Goal: Information Seeking & Learning: Learn about a topic

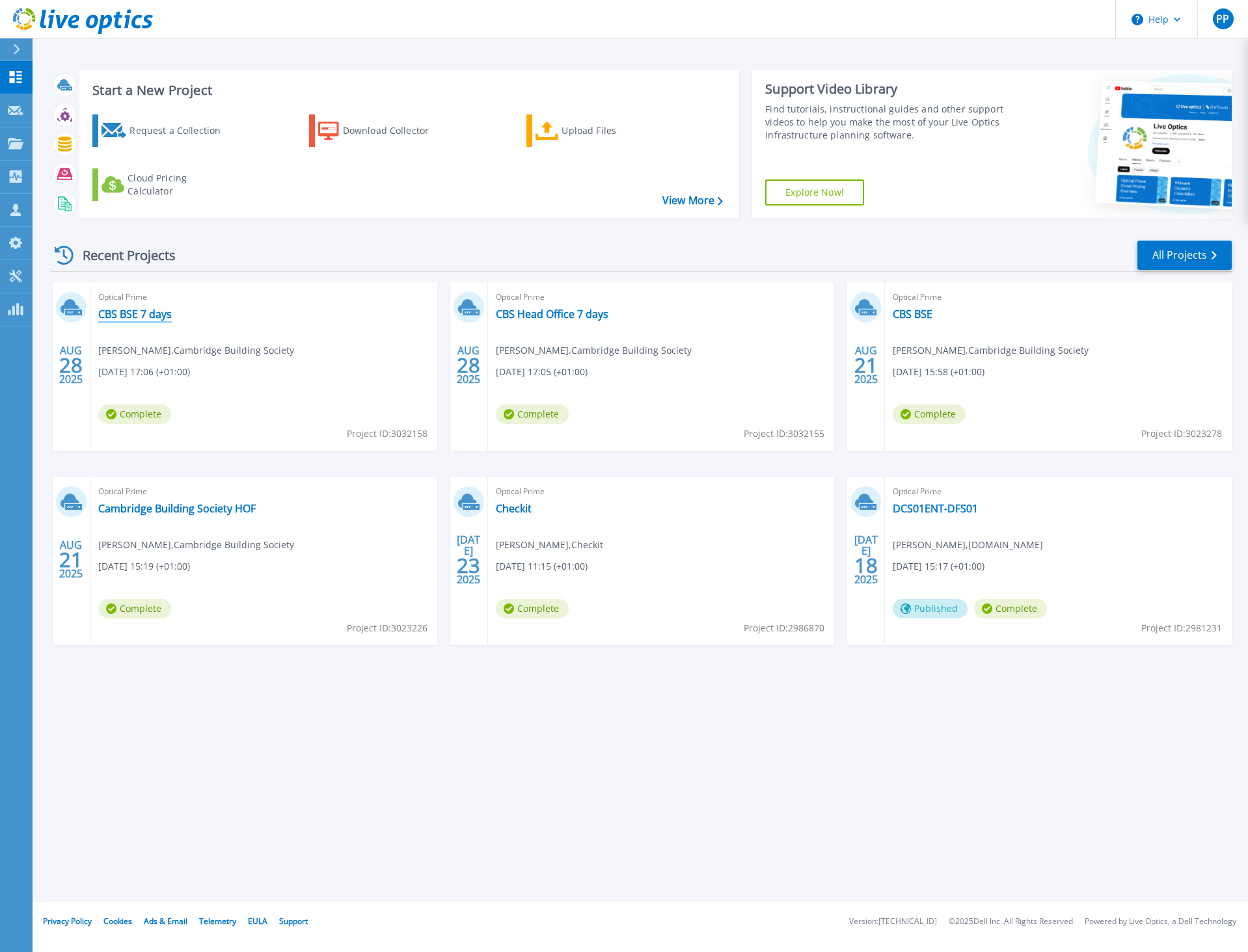
click at [152, 316] on link "CBS BSE 7 days" at bounding box center [135, 314] width 74 height 13
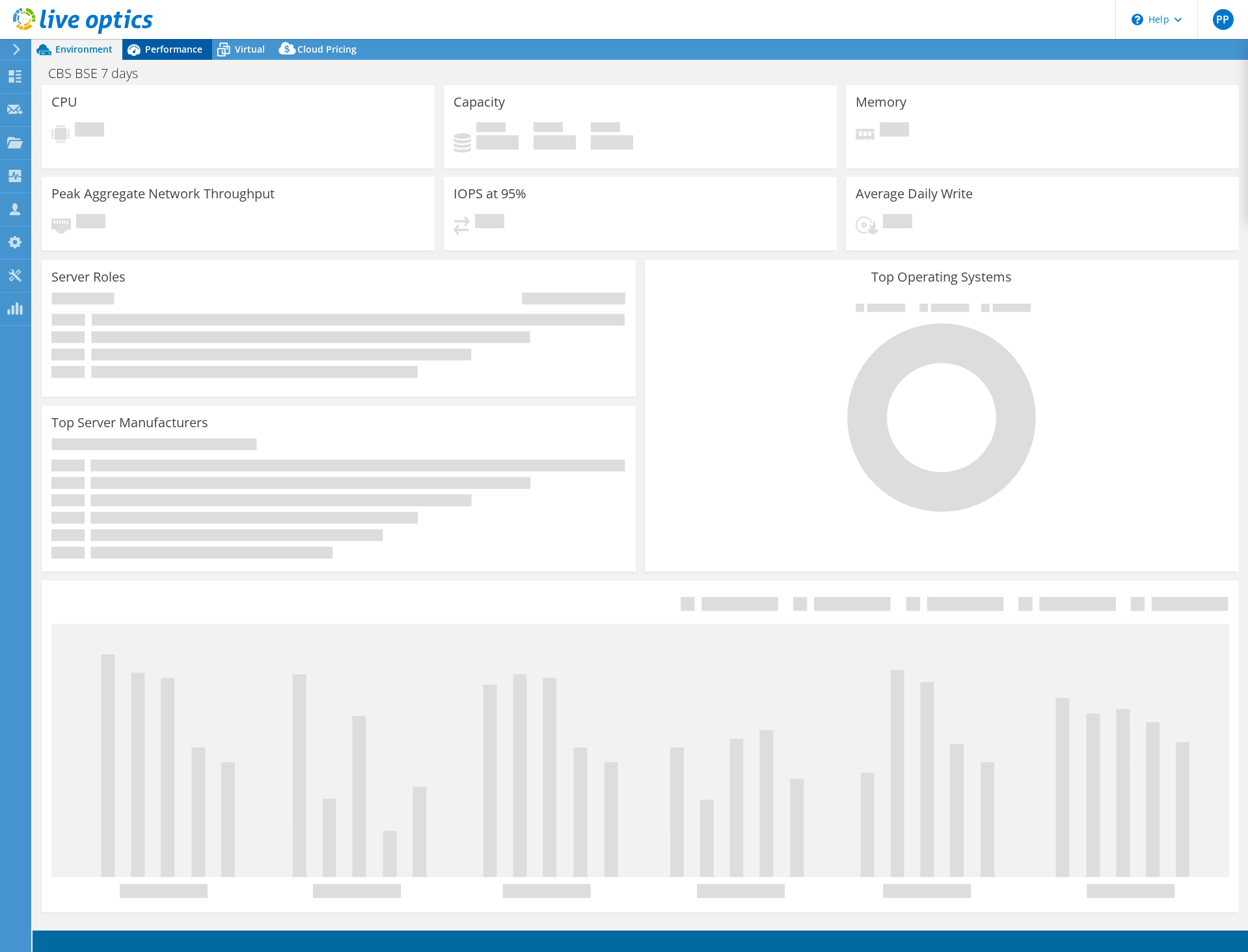
select select "USD"
select select "EULondon"
select select "GBP"
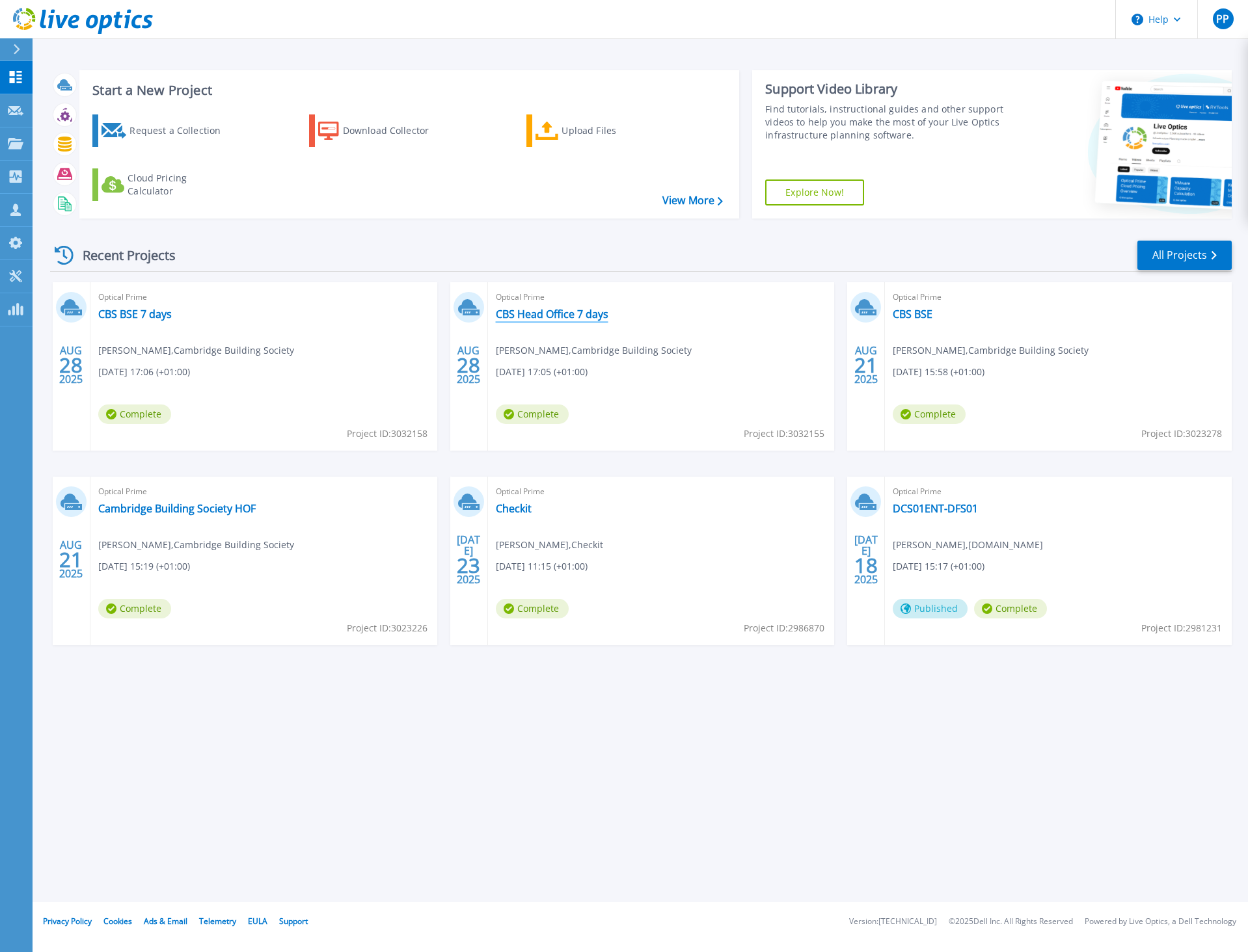
click at [558, 313] on link "CBS Head Office 7 days" at bounding box center [552, 314] width 113 height 13
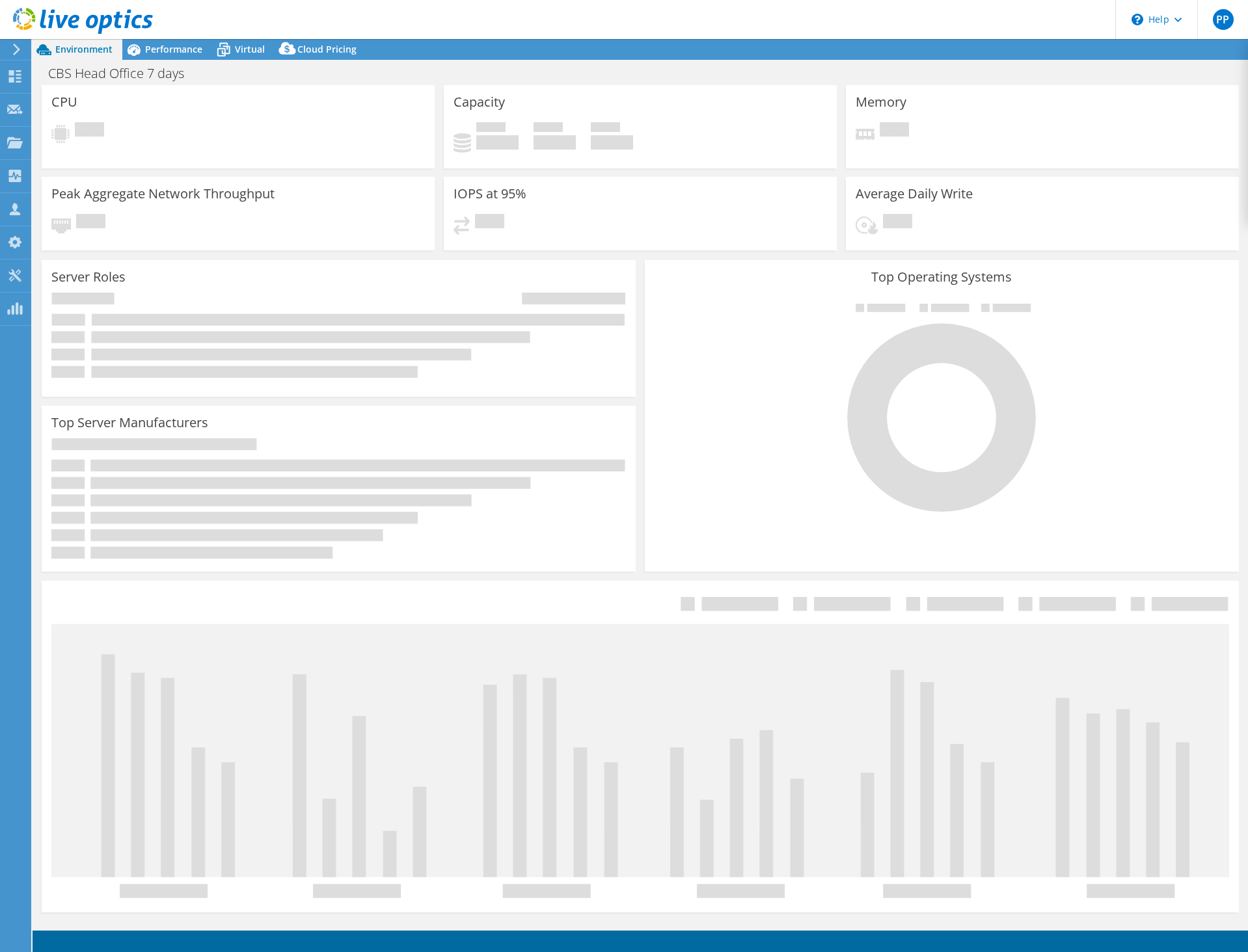
select select "EULondon"
select select "GBP"
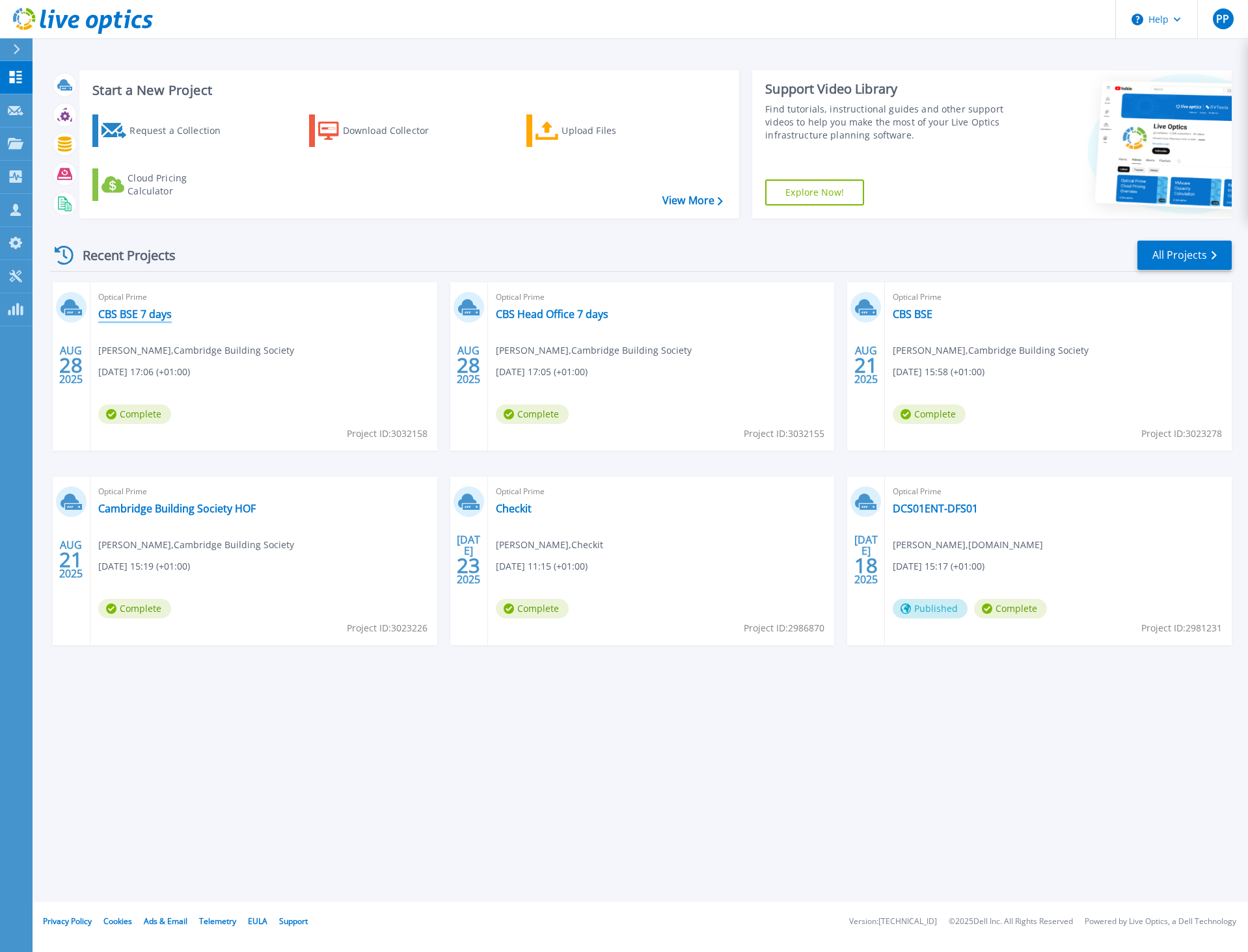
click at [127, 309] on link "CBS BSE 7 days" at bounding box center [135, 314] width 74 height 13
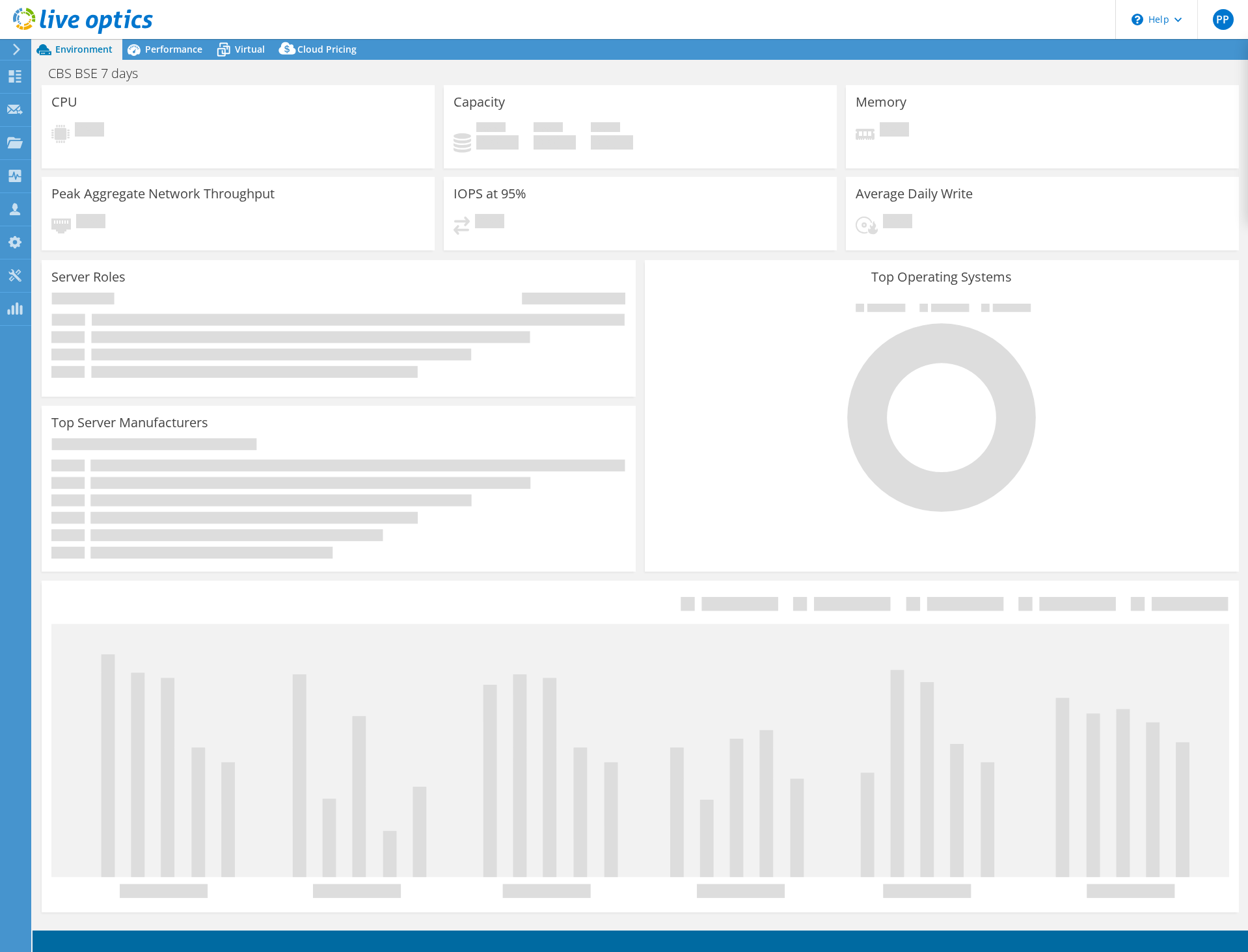
select select "EULondon"
select select "GBP"
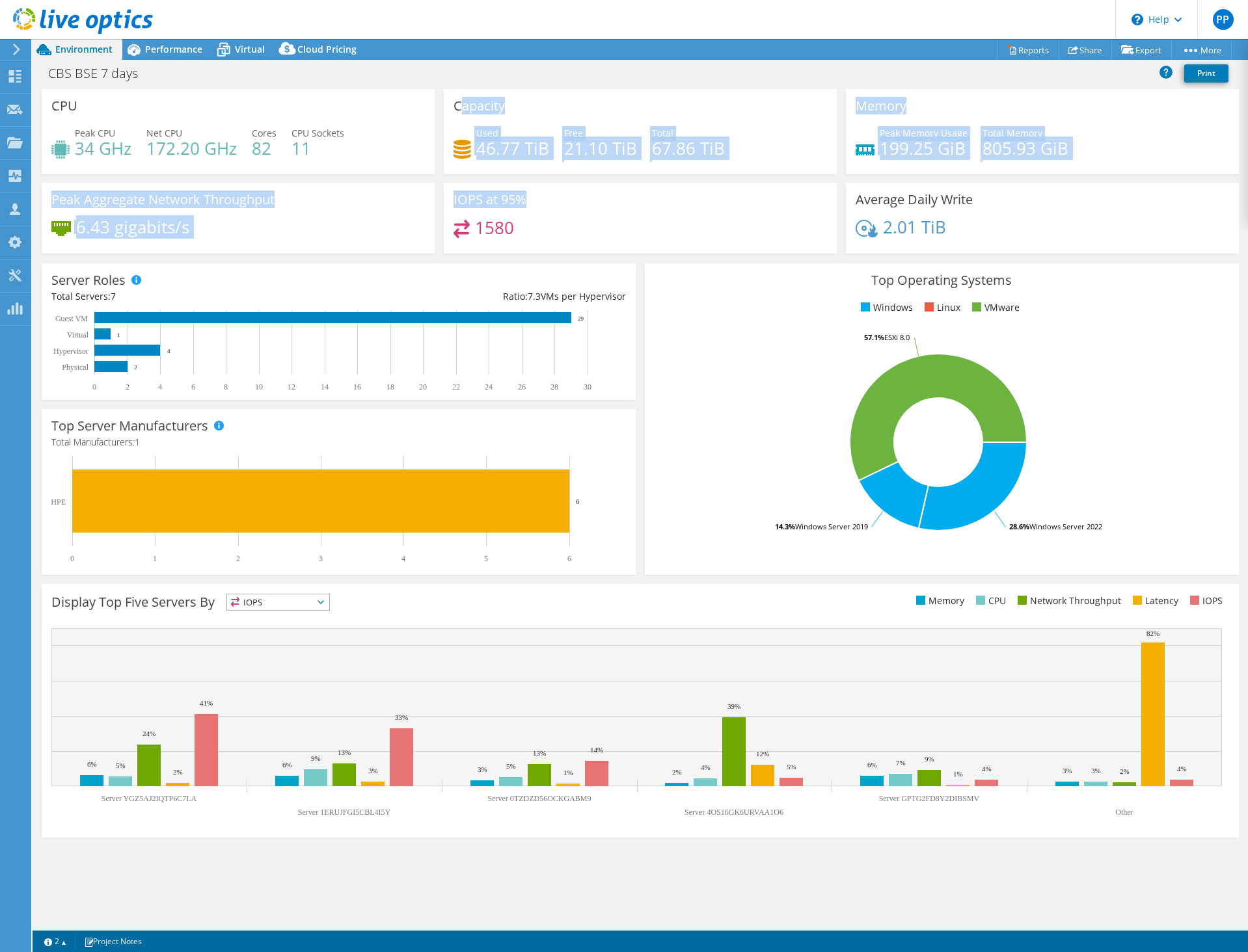
drag, startPoint x: 461, startPoint y: 102, endPoint x: 757, endPoint y: 206, distance: 313.7
click at [757, 206] on div "CPU Peak CPU 34 GHz Net CPU 172.20 GHz Cores 82 CPU Sockets 11 Capacity Used 46…" at bounding box center [639, 176] width 1206 height 173
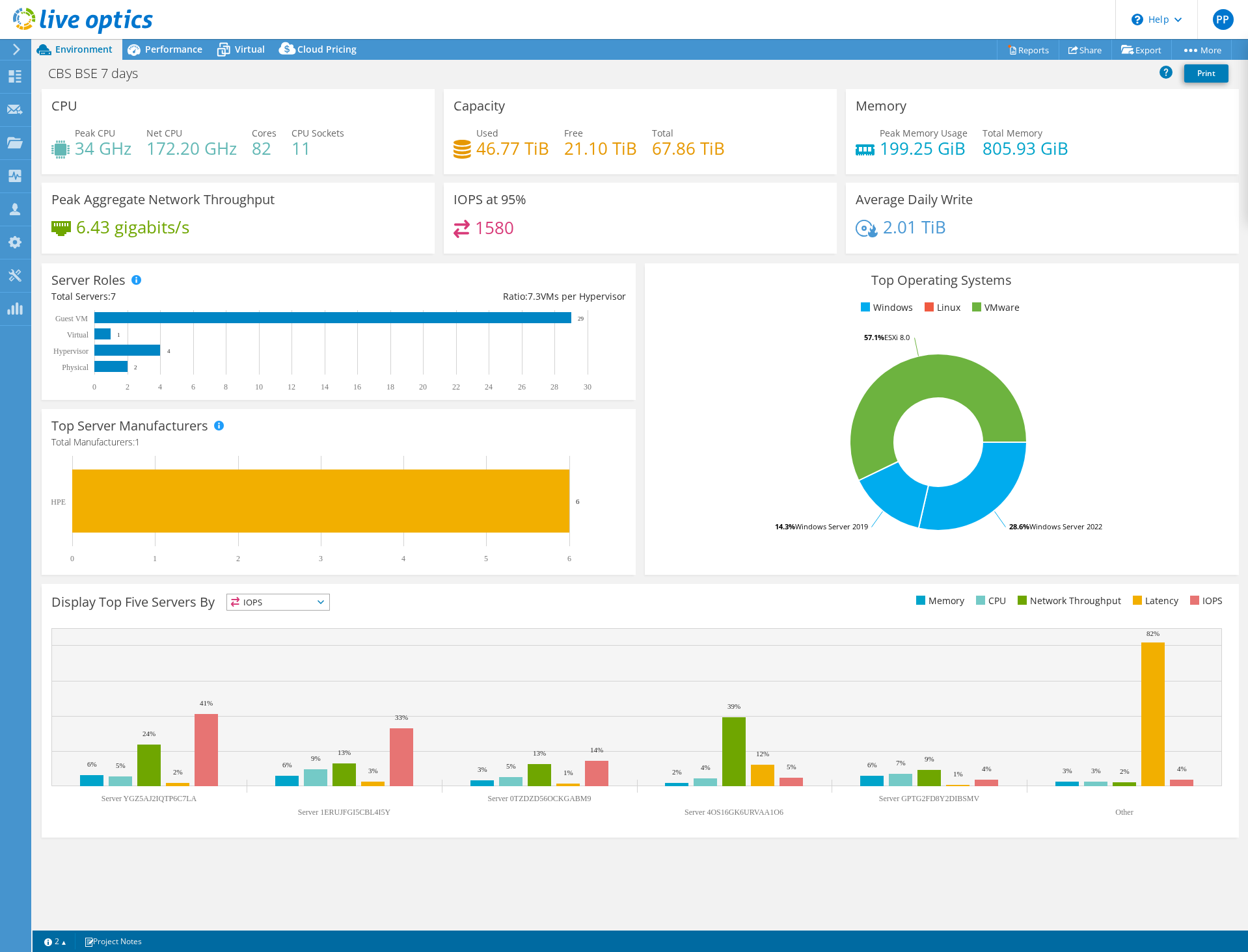
click at [757, 206] on div "IOPS at 95% 1580" at bounding box center [640, 218] width 393 height 71
drag, startPoint x: 659, startPoint y: 232, endPoint x: 558, endPoint y: 195, distance: 107.6
click at [558, 195] on div "IOPS at 95% 1580" at bounding box center [640, 218] width 393 height 71
click at [167, 43] on span "Performance" at bounding box center [173, 50] width 57 height 13
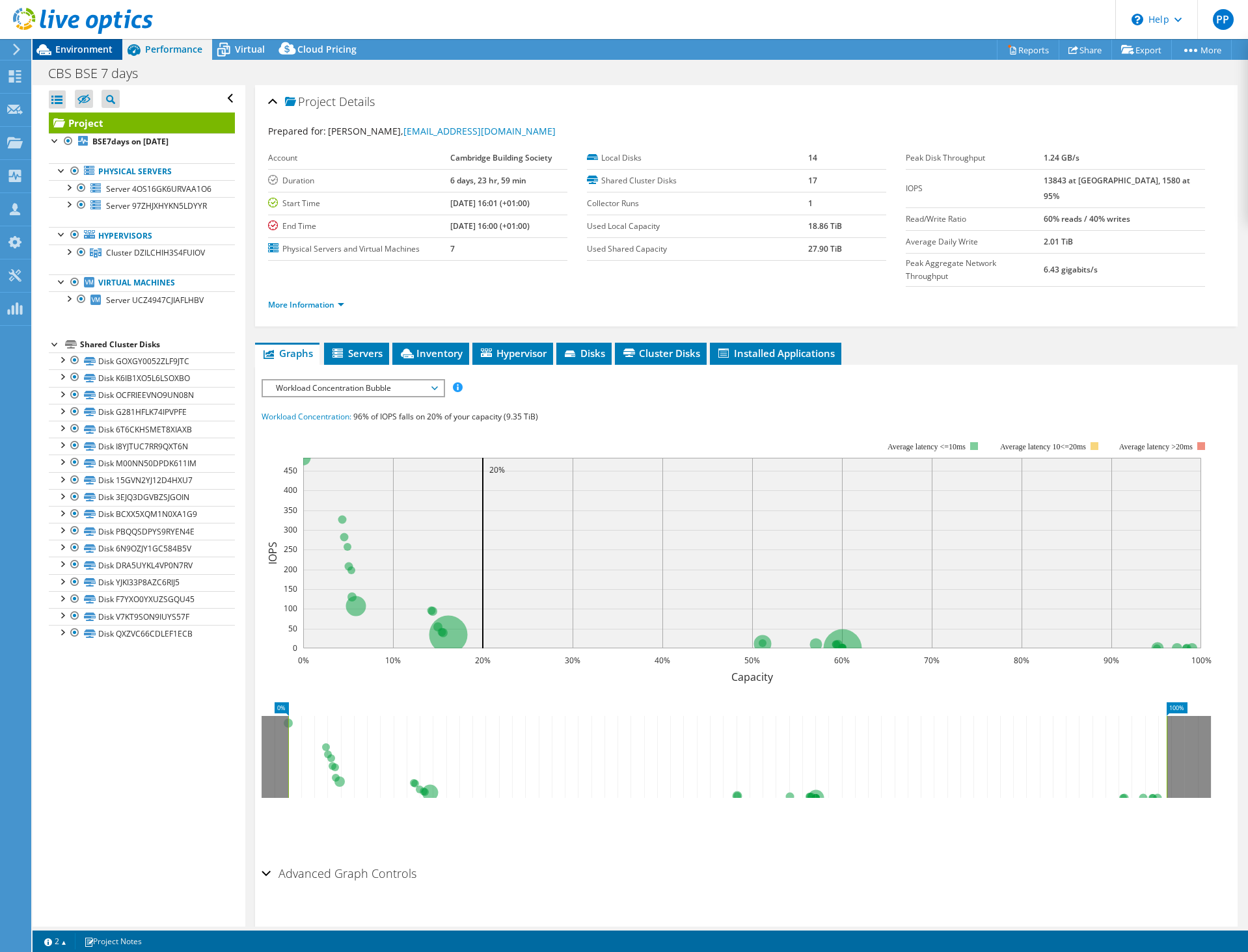
click at [78, 52] on span "Environment" at bounding box center [83, 50] width 57 height 13
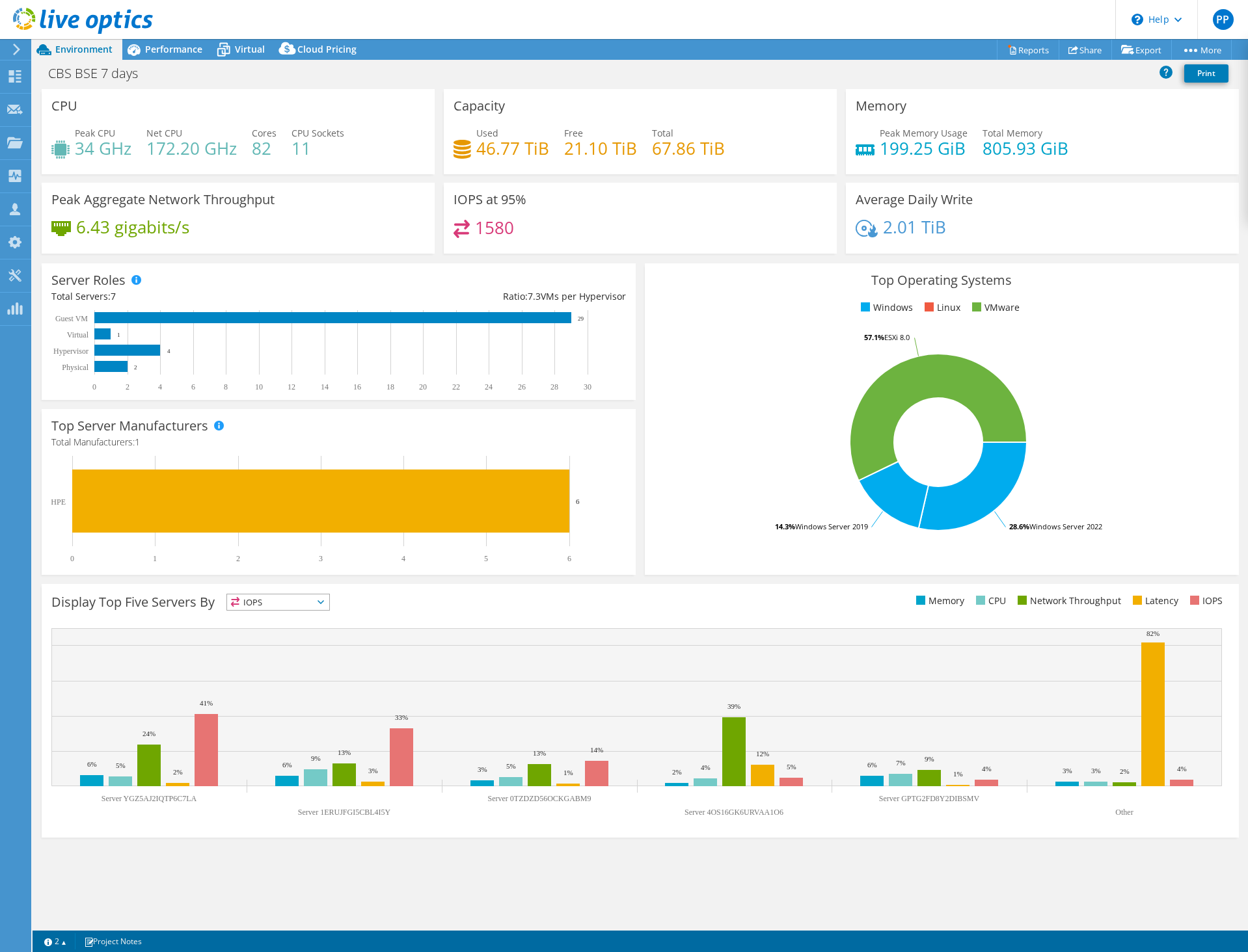
drag, startPoint x: 658, startPoint y: 230, endPoint x: 654, endPoint y: 224, distance: 7.2
click at [658, 230] on div "1580" at bounding box center [640, 233] width 373 height 28
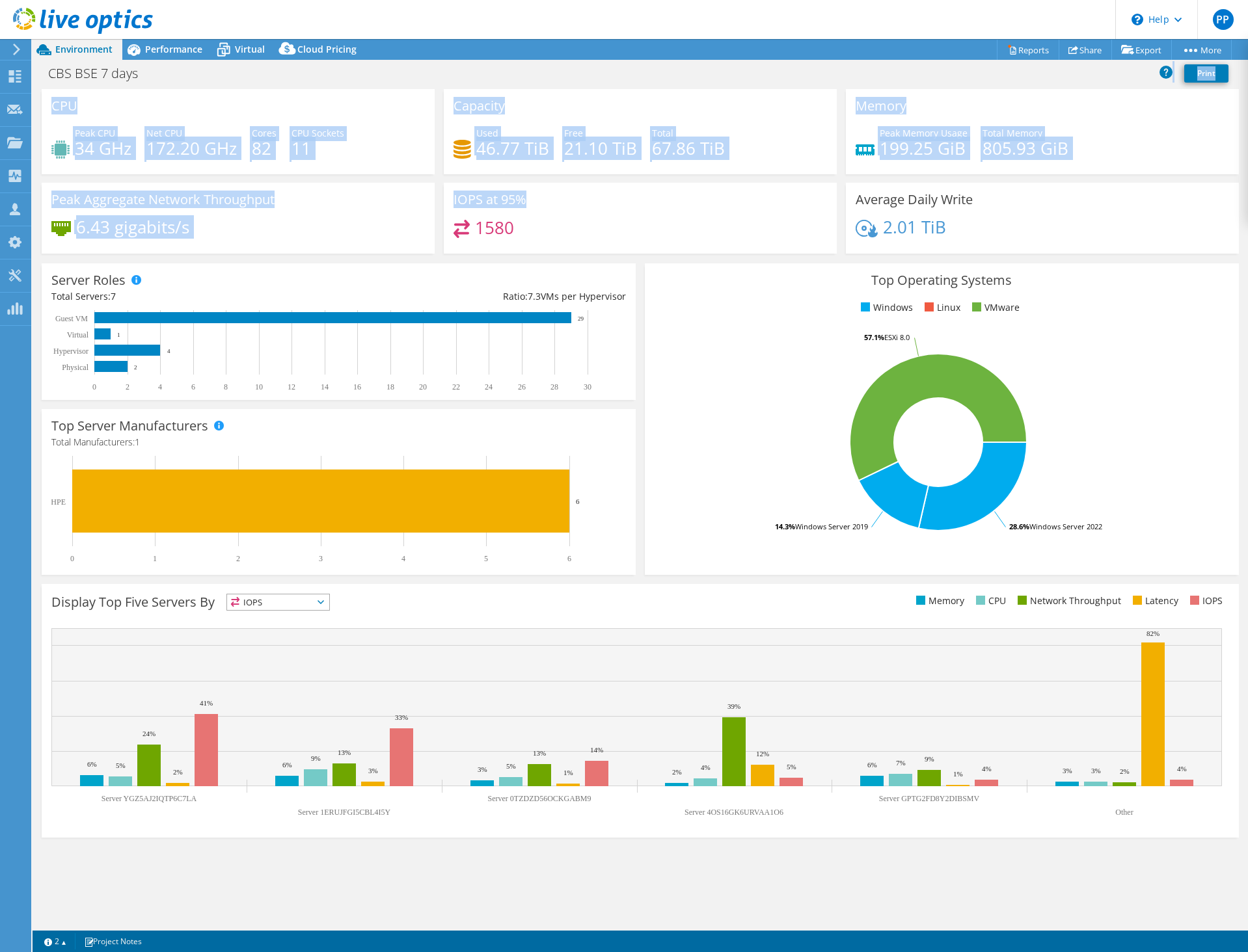
drag, startPoint x: 621, startPoint y: 214, endPoint x: 449, endPoint y: 87, distance: 213.8
click at [449, 87] on div "Project Actions Project Actions Reports Share Export vSAN ReadyNode Sizer" at bounding box center [639, 495] width 1215 height 913
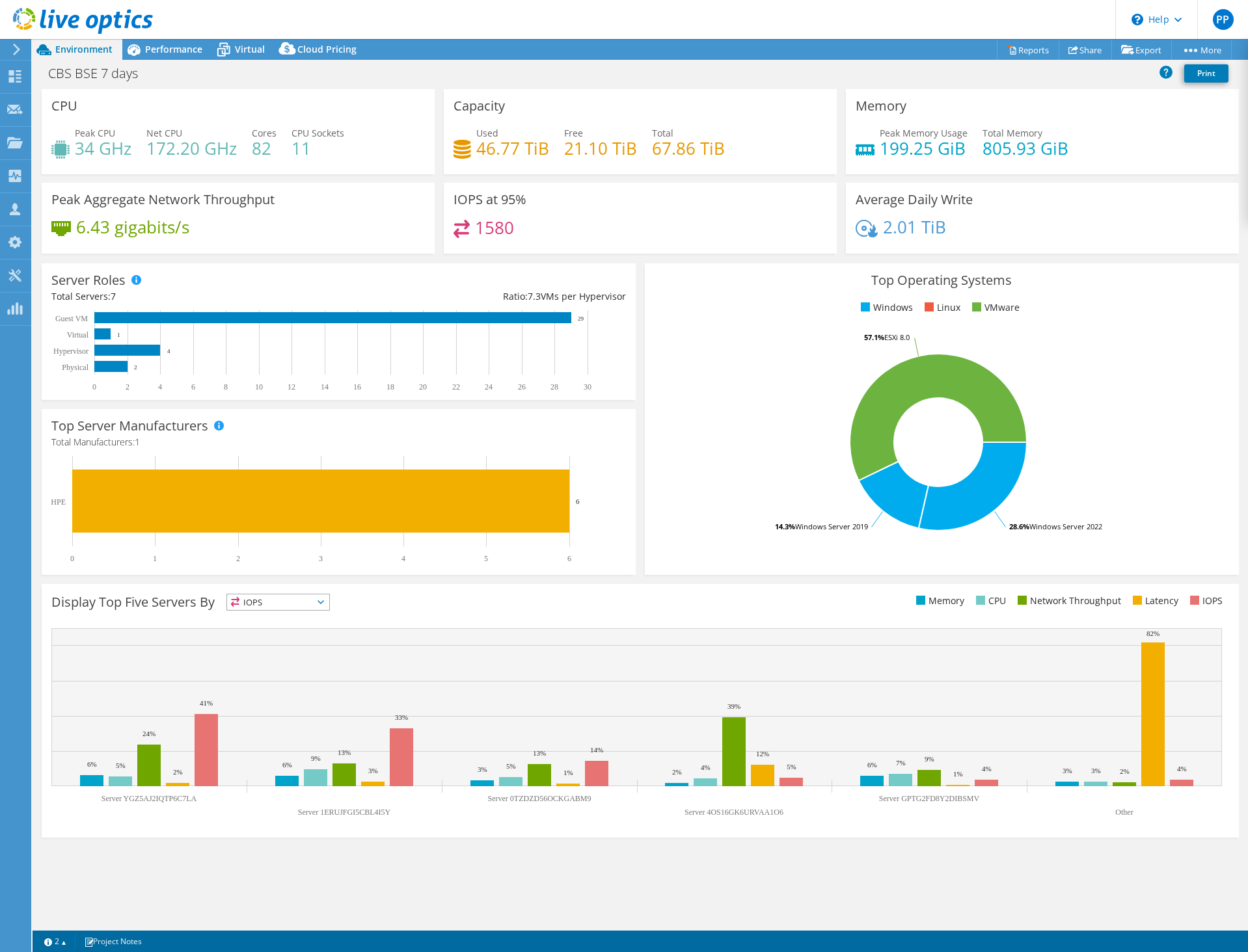
click at [449, 87] on div "CBS BSE 7 days Print" at bounding box center [639, 75] width 1215 height 28
click at [641, 259] on div "Top Operating Systems Windows Linux VMware 28.6% Windows Server 2022 14.3% Wind…" at bounding box center [941, 419] width 603 height 321
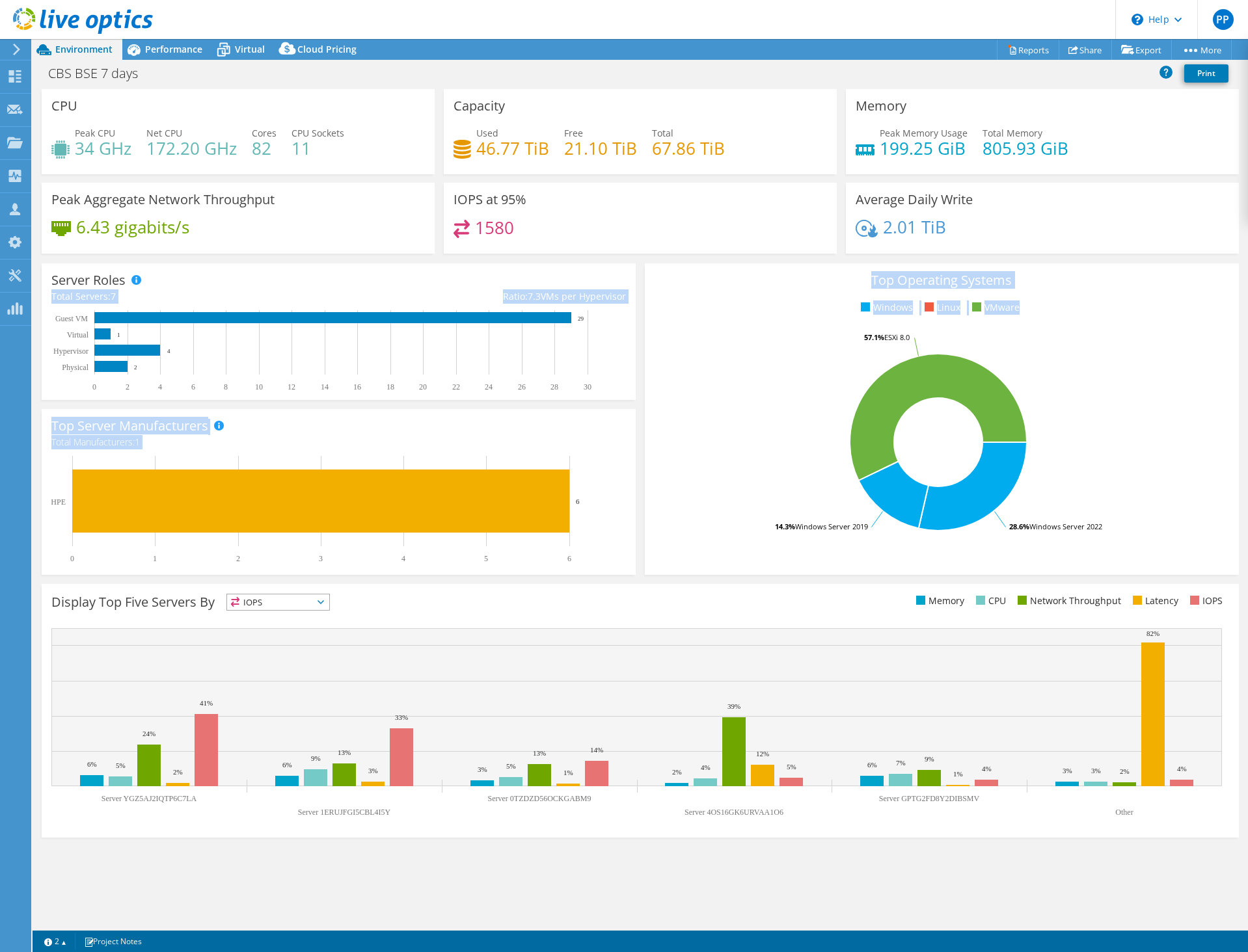
drag, startPoint x: 638, startPoint y: 260, endPoint x: 1225, endPoint y: 566, distance: 662.0
click at [1225, 566] on section "CPU Peak CPU 34 GHz Net CPU 172.20 GHz Cores 82 CPU Sockets 11 Capacity Used 46…" at bounding box center [639, 468] width 1215 height 757
click at [1225, 566] on div "Top Operating Systems Windows Linux VMware 28.6% Windows Server 2022 14.3% Wind…" at bounding box center [941, 419] width 594 height 312
drag, startPoint x: 1228, startPoint y: 566, endPoint x: 632, endPoint y: 279, distance: 661.5
click at [633, 279] on section "CPU Peak CPU 34 GHz Net CPU 172.20 GHz Cores 82 CPU Sockets 11 Capacity Used 46…" at bounding box center [639, 468] width 1215 height 757
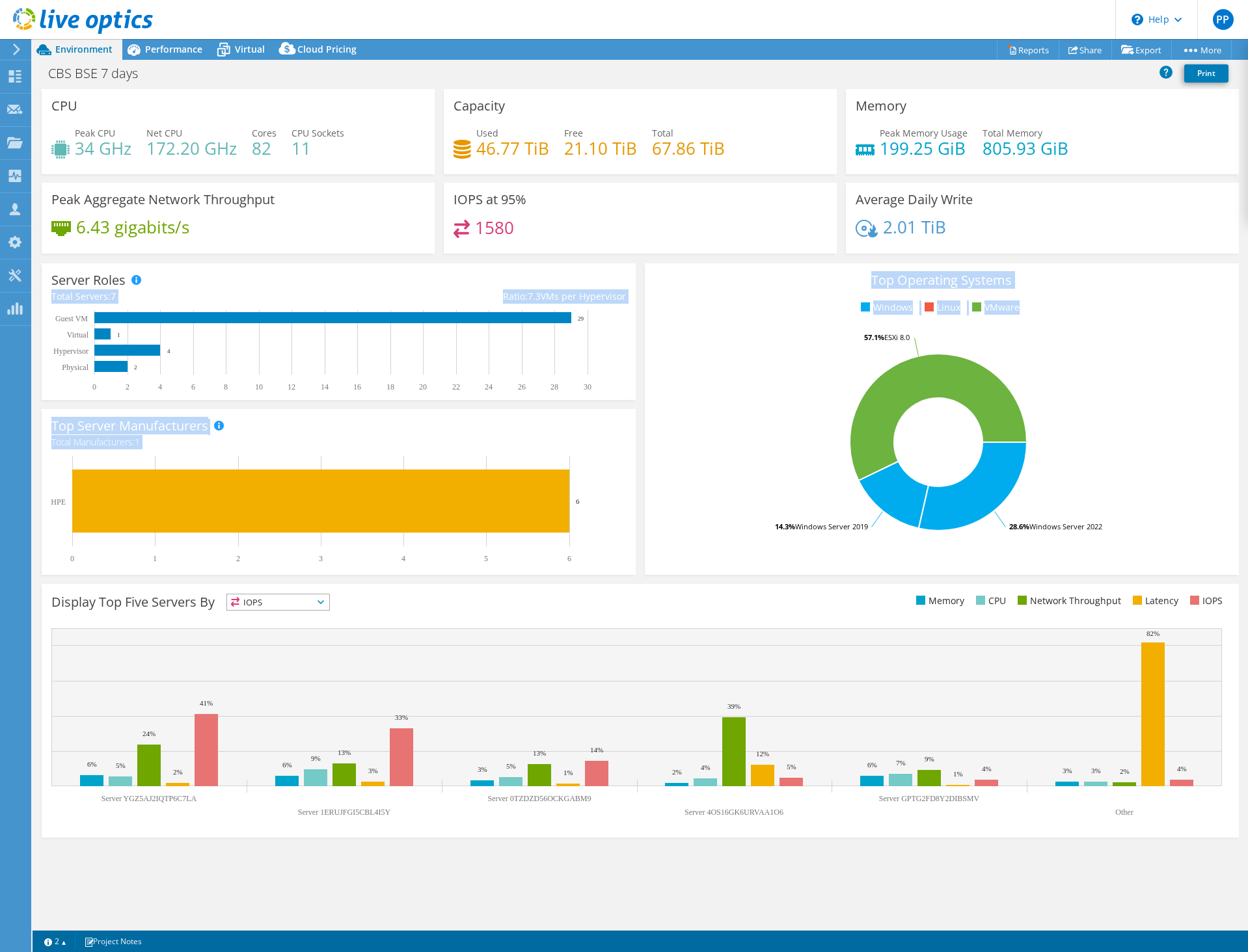
drag, startPoint x: 638, startPoint y: 271, endPoint x: 639, endPoint y: 265, distance: 6.1
click at [638, 270] on div "Server Roles Physical Servers represent bare metal servers that were targets of…" at bounding box center [338, 332] width 603 height 146
click at [1200, 483] on rect at bounding box center [938, 442] width 567 height 227
click at [669, 310] on ul "Windows Linux VMware" at bounding box center [941, 307] width 574 height 15
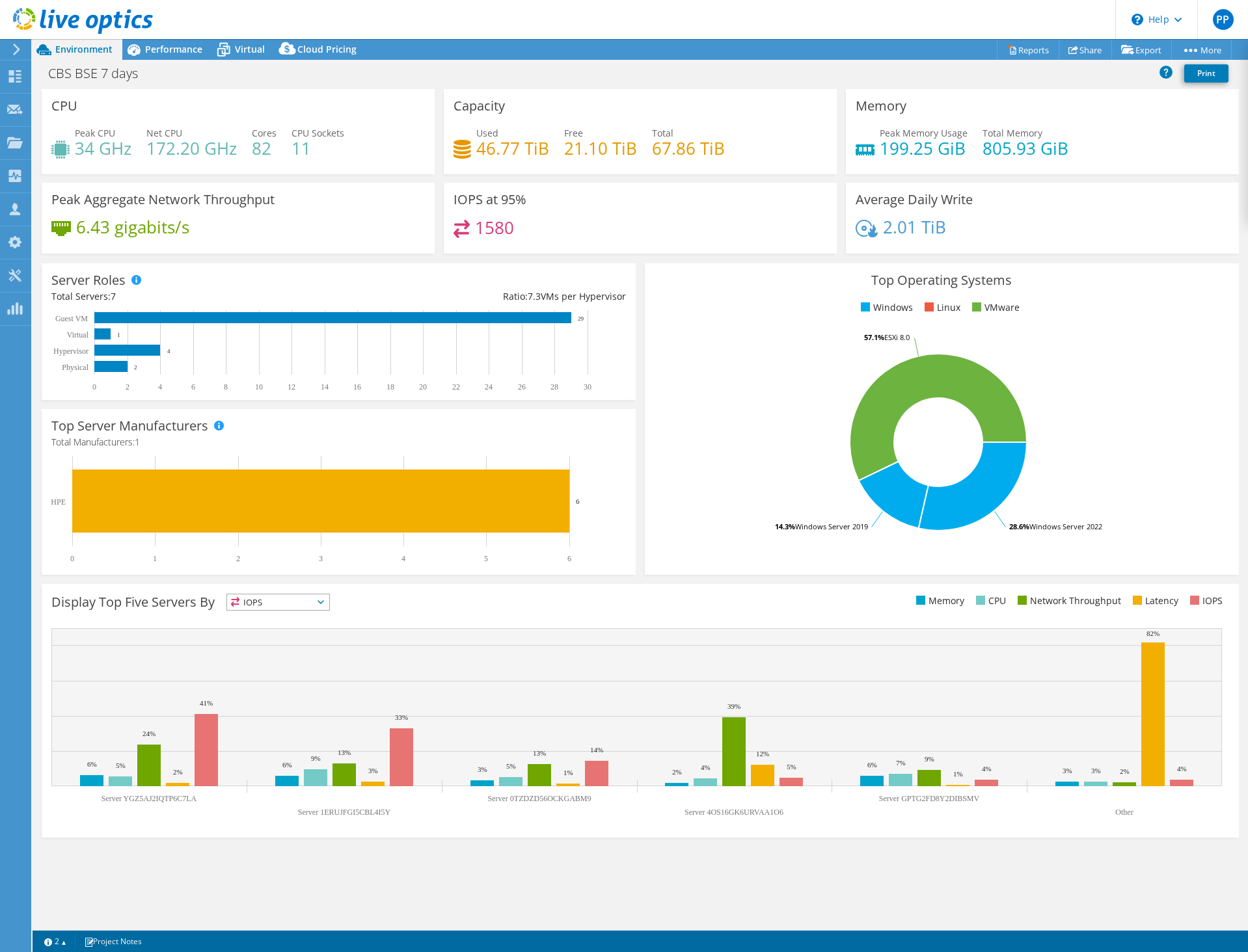
click at [645, 304] on div "Top Operating Systems Windows Linux VMware 28.6% Windows Server 2022 14.3% Wind…" at bounding box center [941, 419] width 594 height 312
click at [642, 296] on div "Top Operating Systems Windows Linux VMware 28.6% Windows Server 2022 14.3% Wind…" at bounding box center [941, 419] width 603 height 321
click at [637, 267] on div "Server Roles Physical Servers represent bare metal servers that were targets of…" at bounding box center [338, 332] width 603 height 146
click at [640, 270] on div "Top Operating Systems Windows Linux VMware 28.6% Windows Server 2022 14.3% Wind…" at bounding box center [941, 419] width 603 height 321
click at [637, 268] on div "Server Roles Physical Servers represent bare metal servers that were targets of…" at bounding box center [338, 332] width 603 height 146
